Goal: Communication & Community: Answer question/provide support

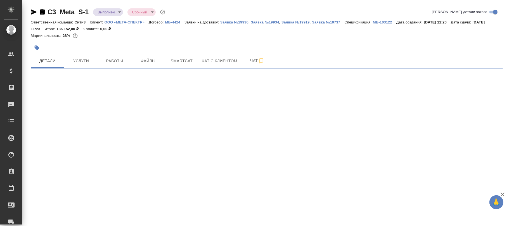
select select "RU"
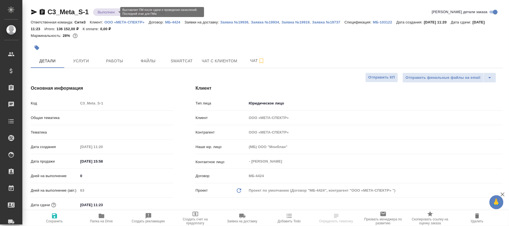
type textarea "x"
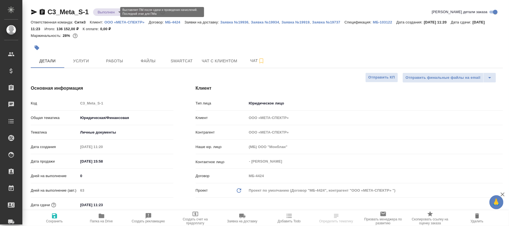
type textarea "x"
type input "Никитина Татьяна"
type input "Козлова Мария"
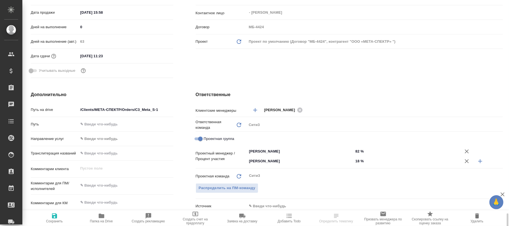
scroll to position [261, 0]
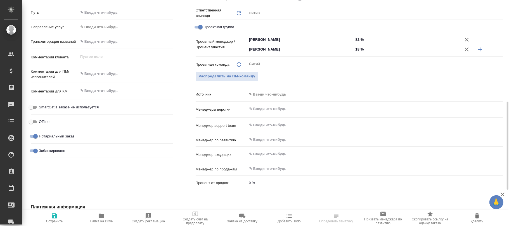
drag, startPoint x: 36, startPoint y: 150, endPoint x: 84, endPoint y: 218, distance: 83.4
click at [36, 150] on input "Заблокировано" at bounding box center [35, 151] width 20 height 7
checkbox input "false"
type textarea "x"
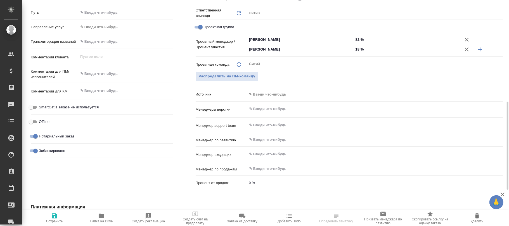
type textarea "x"
click at [54, 221] on span "Сохранить" at bounding box center [54, 221] width 17 height 4
type textarea "x"
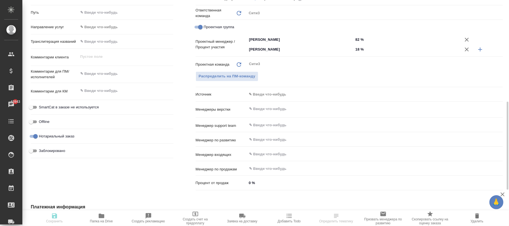
type textarea "x"
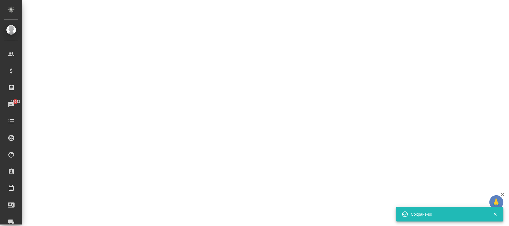
select select "RU"
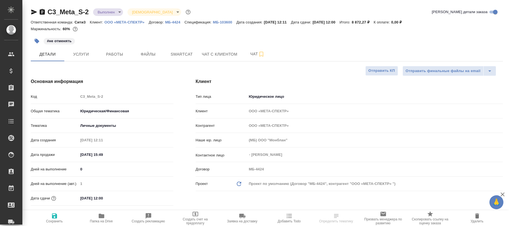
select select "RU"
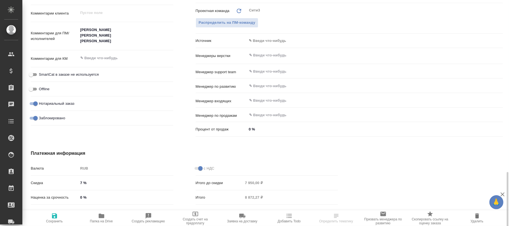
scroll to position [335, 0]
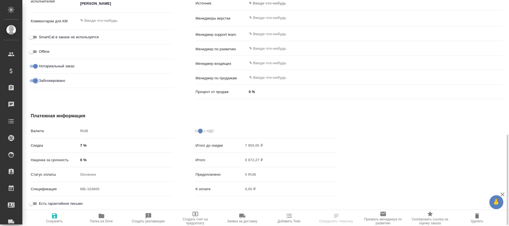
click at [34, 82] on input "Заблокировано" at bounding box center [35, 80] width 20 height 7
checkbox input "false"
click at [51, 211] on button "Сохранить" at bounding box center [54, 219] width 47 height 16
click at [56, 216] on icon "button" at bounding box center [54, 216] width 5 height 5
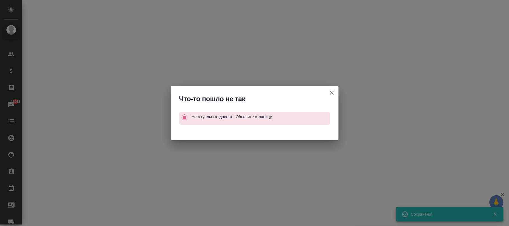
select select "RU"
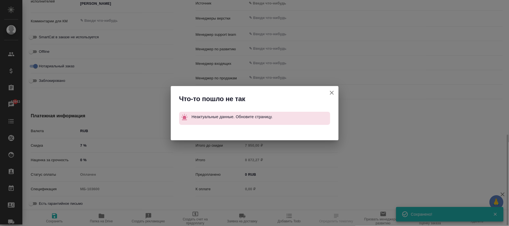
type textarea "x"
select select "RU"
type textarea "x"
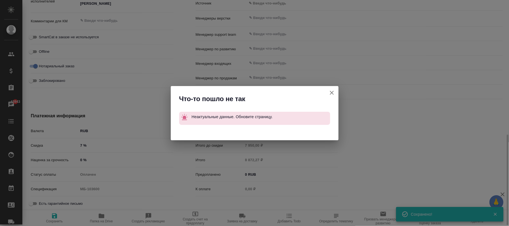
type textarea "x"
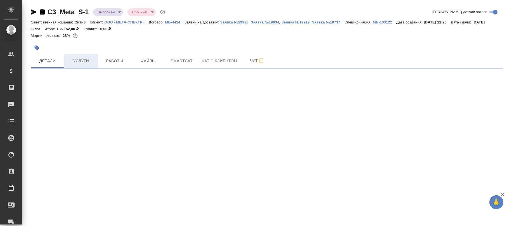
select select "RU"
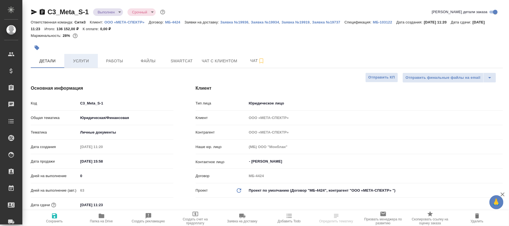
click at [84, 59] on span "Услуги" at bounding box center [81, 61] width 27 height 7
type textarea "x"
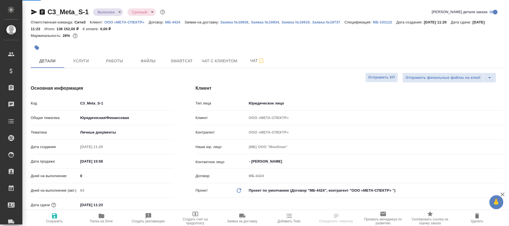
type textarea "x"
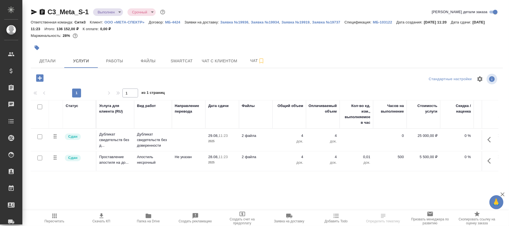
click at [217, 144] on p "2025" at bounding box center [222, 142] width 28 height 6
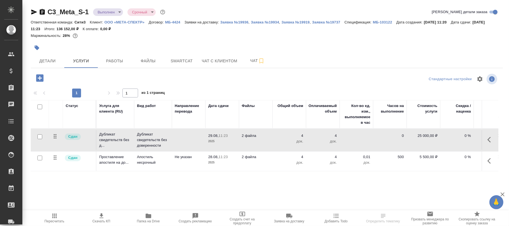
click at [217, 144] on p "2025" at bounding box center [222, 142] width 28 height 6
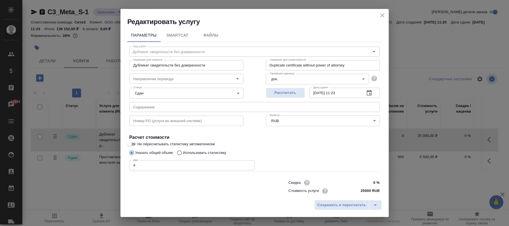
click at [177, 110] on input "text" at bounding box center [254, 107] width 250 height 10
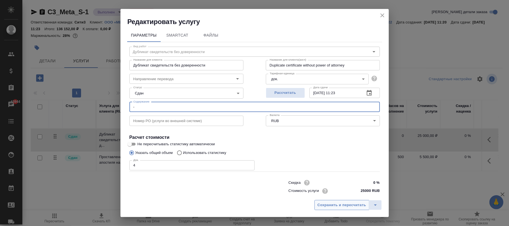
type input "-"
click at [343, 206] on span "Сохранить и пересчитать" at bounding box center [342, 205] width 49 height 6
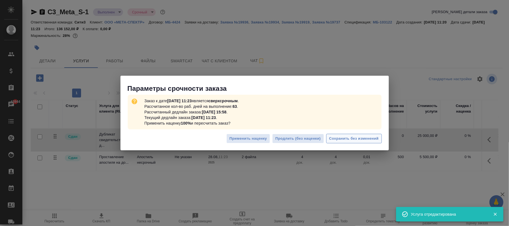
click at [359, 139] on span "Сохранить без изменений" at bounding box center [353, 139] width 49 height 6
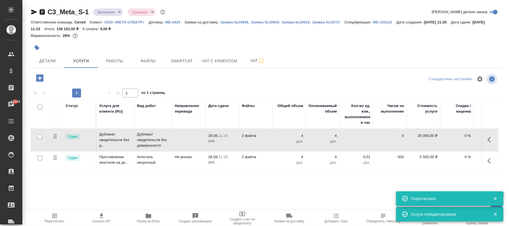
click at [250, 158] on p "2 файла" at bounding box center [256, 157] width 28 height 6
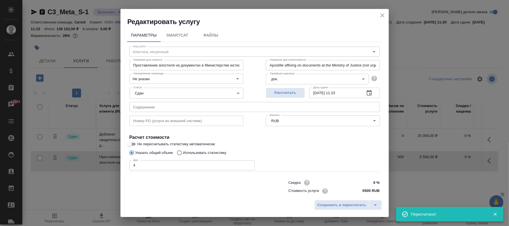
click at [181, 114] on div "Номер PO (услуги во внешней системе) Номер PO (услуги во внешней системе)" at bounding box center [186, 120] width 136 height 36
click at [198, 107] on input "text" at bounding box center [254, 107] width 250 height 10
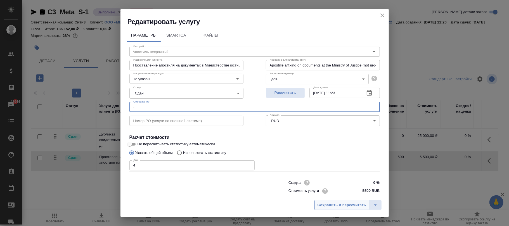
type input "-"
click at [332, 205] on span "Сохранить и пересчитать" at bounding box center [342, 205] width 49 height 6
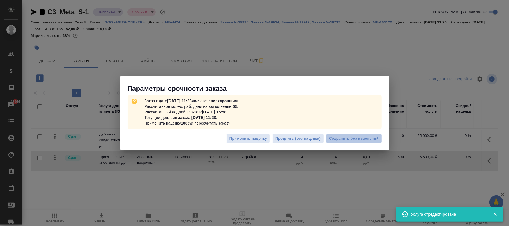
drag, startPoint x: 346, startPoint y: 137, endPoint x: 347, endPoint y: 127, distance: 9.6
click at [347, 138] on span "Сохранить без изменений" at bounding box center [353, 139] width 49 height 6
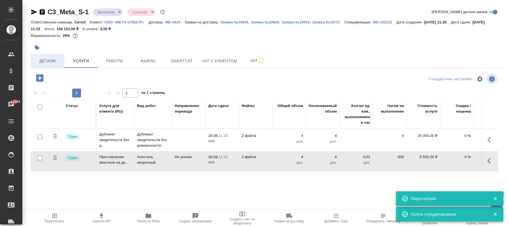
click at [52, 65] on button "Детали" at bounding box center [48, 61] width 34 height 14
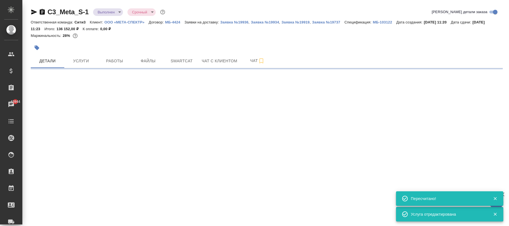
select select "RU"
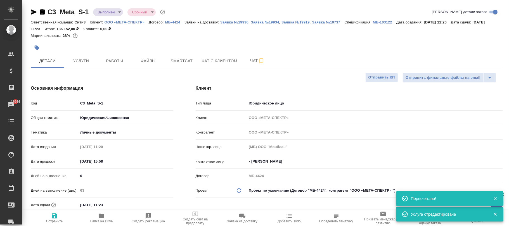
type textarea "x"
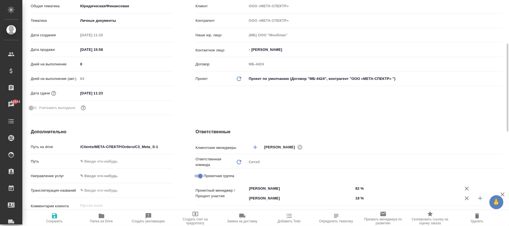
scroll to position [224, 0]
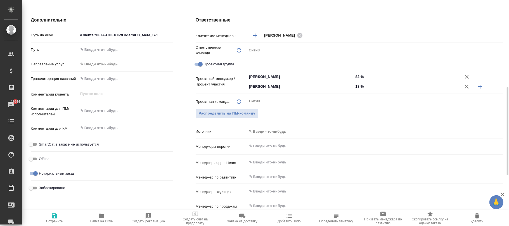
click at [31, 188] on input "Заблокировано" at bounding box center [31, 188] width 20 height 7
checkbox input "true"
type textarea "x"
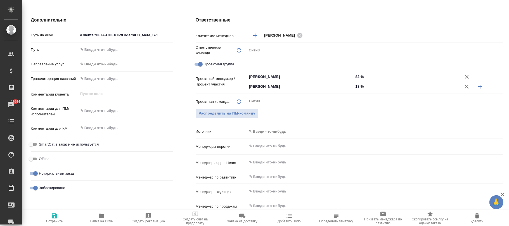
click at [57, 218] on icon "button" at bounding box center [54, 216] width 7 height 7
type textarea "x"
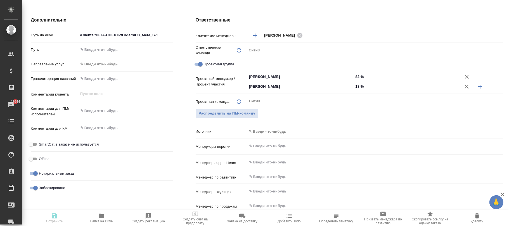
type textarea "x"
select select "RU"
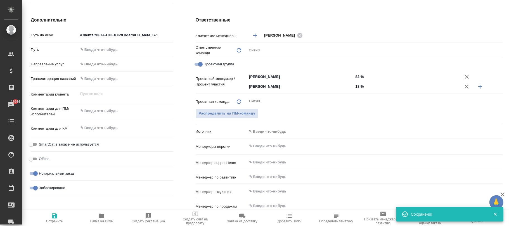
type textarea "x"
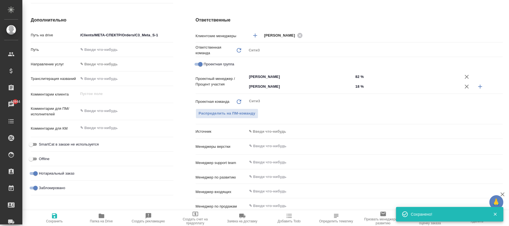
type textarea "x"
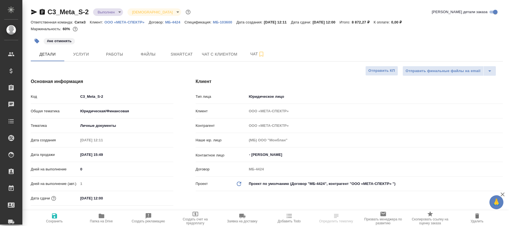
select select "RU"
click at [79, 55] on span "Услуги" at bounding box center [81, 54] width 27 height 7
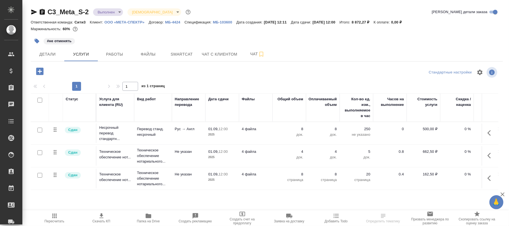
click at [237, 133] on td "01.09, 12:00 2025" at bounding box center [222, 134] width 34 height 20
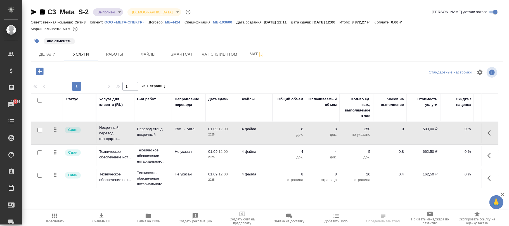
click at [237, 133] on td "01.09, 12:00 2025" at bounding box center [222, 134] width 34 height 20
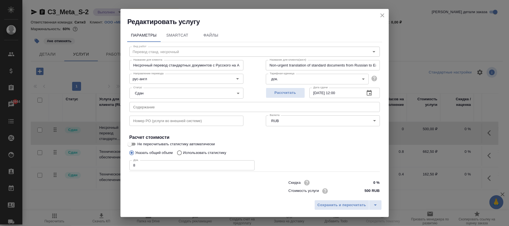
click at [149, 102] on input "text" at bounding box center [254, 107] width 250 height 10
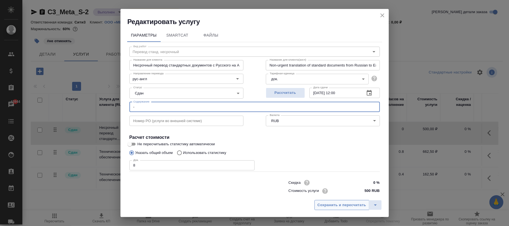
type input "-"
click at [328, 204] on span "Сохранить и пересчитать" at bounding box center [342, 205] width 49 height 6
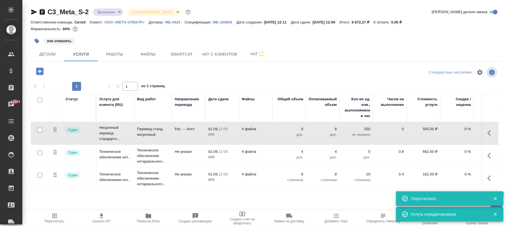
click at [258, 154] on p "4 файла" at bounding box center [256, 152] width 28 height 6
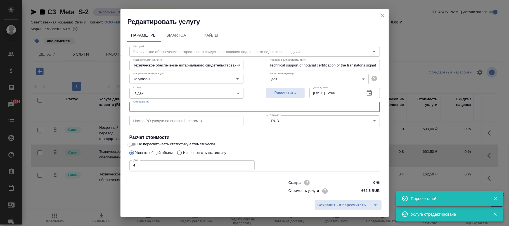
drag, startPoint x: 196, startPoint y: 109, endPoint x: 198, endPoint y: 112, distance: 3.8
click at [196, 109] on input "text" at bounding box center [254, 107] width 250 height 10
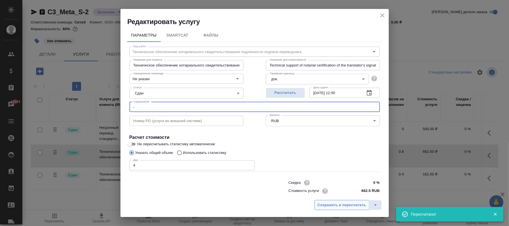
type input "-"
click at [332, 207] on span "Сохранить и пересчитать" at bounding box center [342, 205] width 49 height 6
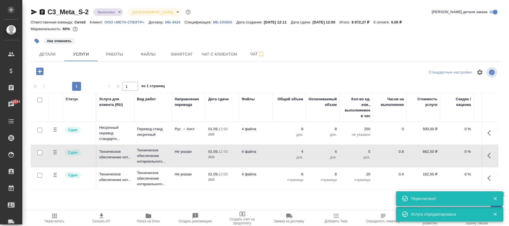
click at [262, 177] on p "4 файла" at bounding box center [256, 175] width 28 height 6
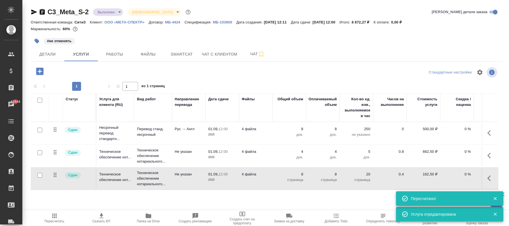
click at [262, 177] on p "4 файла" at bounding box center [256, 175] width 28 height 6
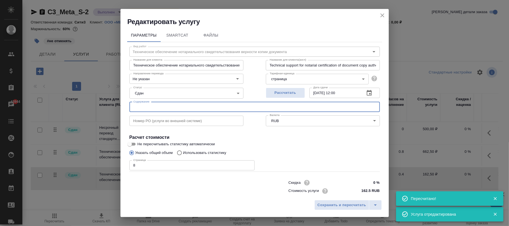
drag, startPoint x: 191, startPoint y: 105, endPoint x: 193, endPoint y: 108, distance: 3.1
click at [191, 105] on input "text" at bounding box center [254, 107] width 250 height 10
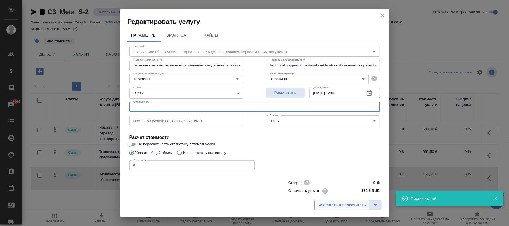
type input "-"
click at [355, 205] on span "Сохранить и пересчитать" at bounding box center [342, 205] width 49 height 6
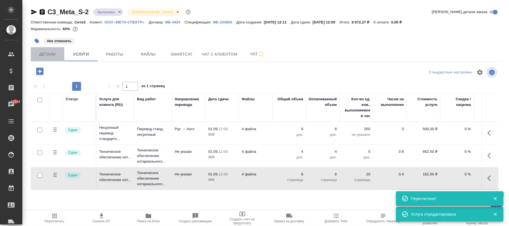
click at [51, 54] on span "Детали" at bounding box center [47, 54] width 27 height 7
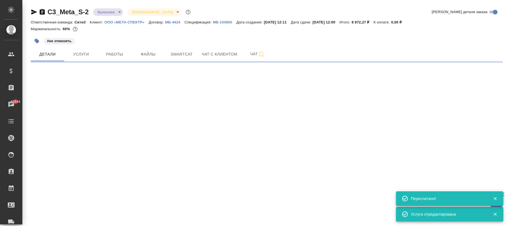
select select "RU"
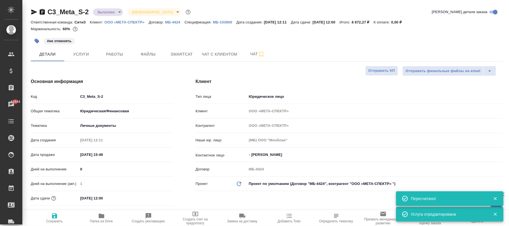
type textarea "x"
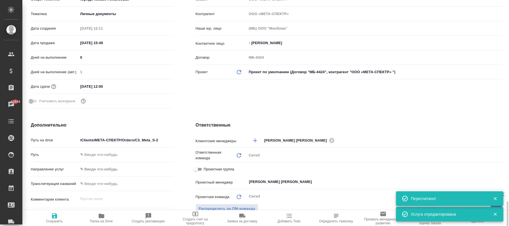
scroll to position [261, 0]
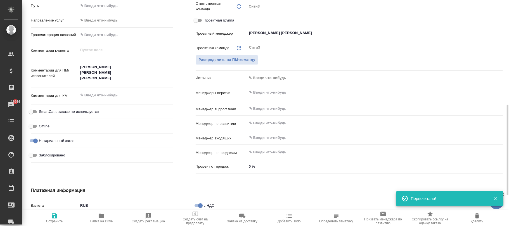
click at [31, 156] on input "Заблокировано" at bounding box center [31, 155] width 20 height 7
checkbox input "true"
type textarea "x"
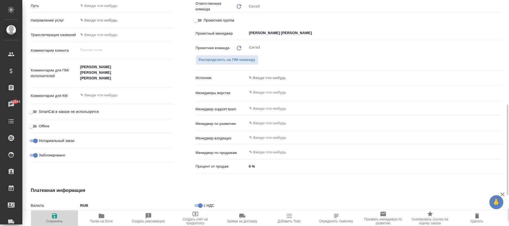
drag, startPoint x: 55, startPoint y: 218, endPoint x: 138, endPoint y: 7, distance: 226.4
click at [55, 218] on icon "button" at bounding box center [54, 216] width 7 height 7
type textarea "x"
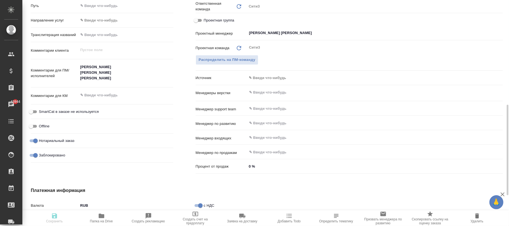
type textarea "x"
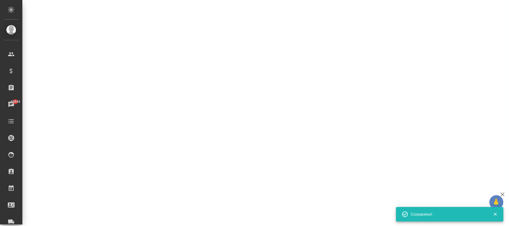
select select "RU"
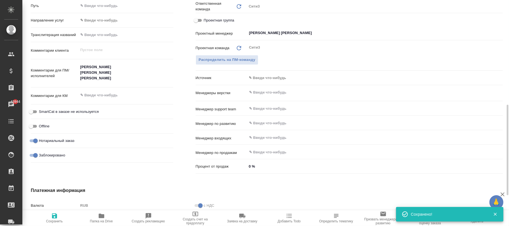
type textarea "x"
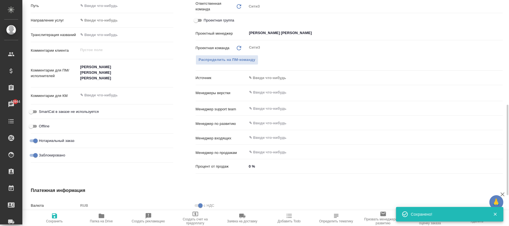
type textarea "x"
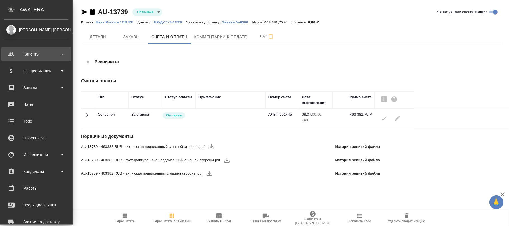
click at [36, 52] on div "Клиенты" at bounding box center [36, 54] width 64 height 8
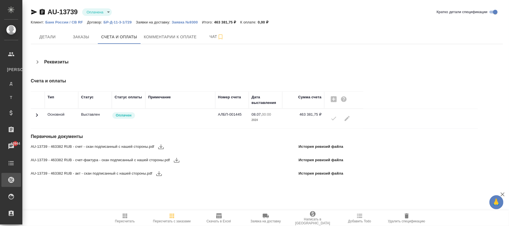
drag, startPoint x: 41, startPoint y: 182, endPoint x: 149, endPoint y: 61, distance: 162.4
click at [149, 61] on div "Реквизиты" at bounding box center [188, 61] width 315 height 13
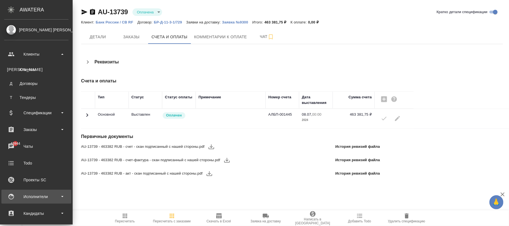
click at [35, 196] on div "Исполнители" at bounding box center [36, 197] width 64 height 8
click at [35, 213] on div "Для PM/LQA" at bounding box center [36, 212] width 59 height 6
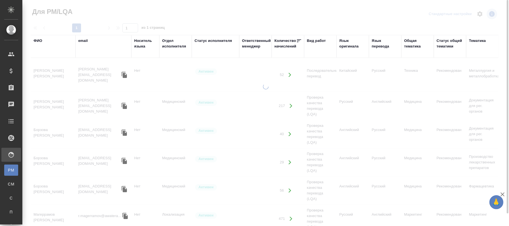
click at [84, 41] on div "email" at bounding box center [83, 41] width 10 height 6
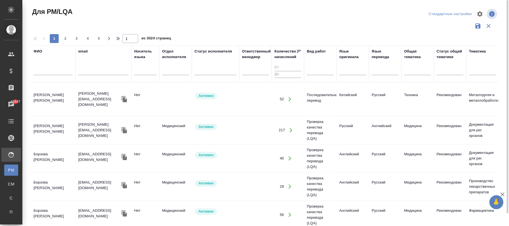
click at [45, 73] on input "text" at bounding box center [53, 71] width 39 height 7
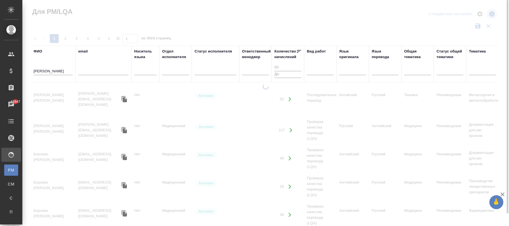
click at [56, 70] on input "[PERSON_NAME]" at bounding box center [53, 71] width 39 height 7
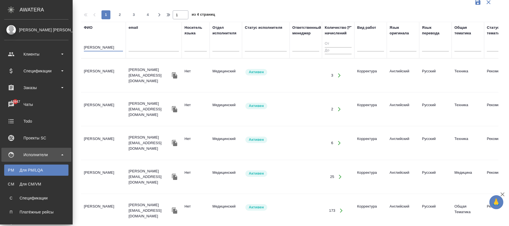
type input "лебедева юл"
click at [37, 155] on div "Исполнители" at bounding box center [36, 155] width 64 height 8
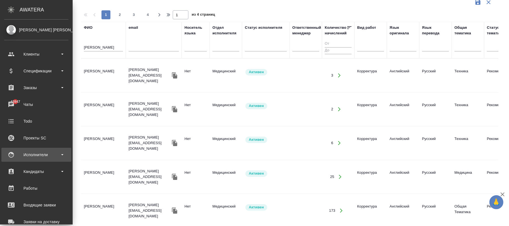
click at [36, 156] on div "Исполнители" at bounding box center [36, 155] width 64 height 8
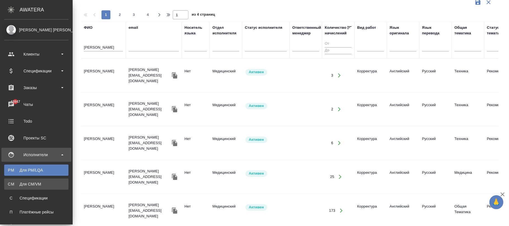
click at [29, 183] on div "Для CM/VM" at bounding box center [36, 184] width 59 height 6
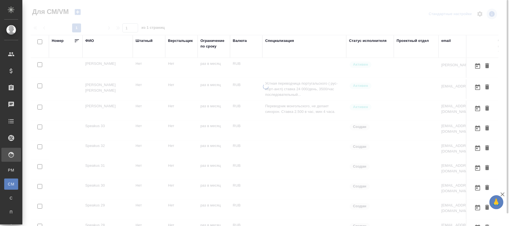
click at [90, 41] on div "ФИО" at bounding box center [89, 41] width 9 height 6
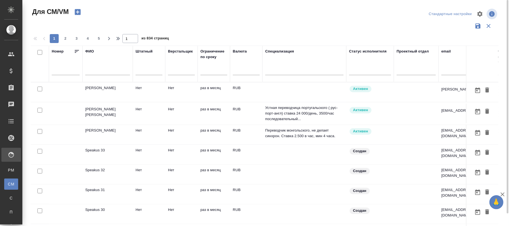
click at [100, 72] on input "text" at bounding box center [107, 71] width 45 height 7
type input "д"
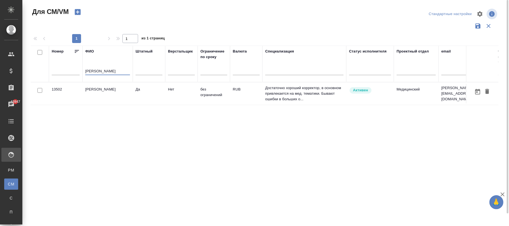
type input "лебедева юл"
click at [237, 98] on td "RUB" at bounding box center [246, 94] width 32 height 20
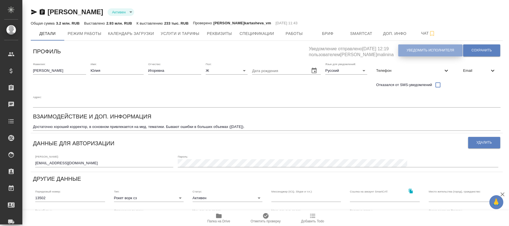
click at [433, 52] on span "Уведомить исполнителя" at bounding box center [431, 50] width 48 height 5
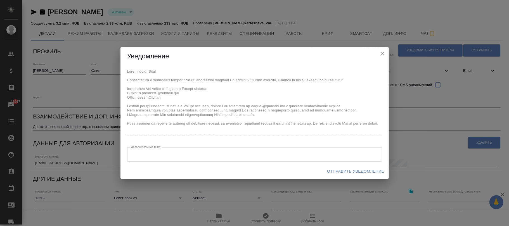
click at [339, 171] on span "Отправить уведомление" at bounding box center [355, 171] width 57 height 7
